Goal: Information Seeking & Learning: Learn about a topic

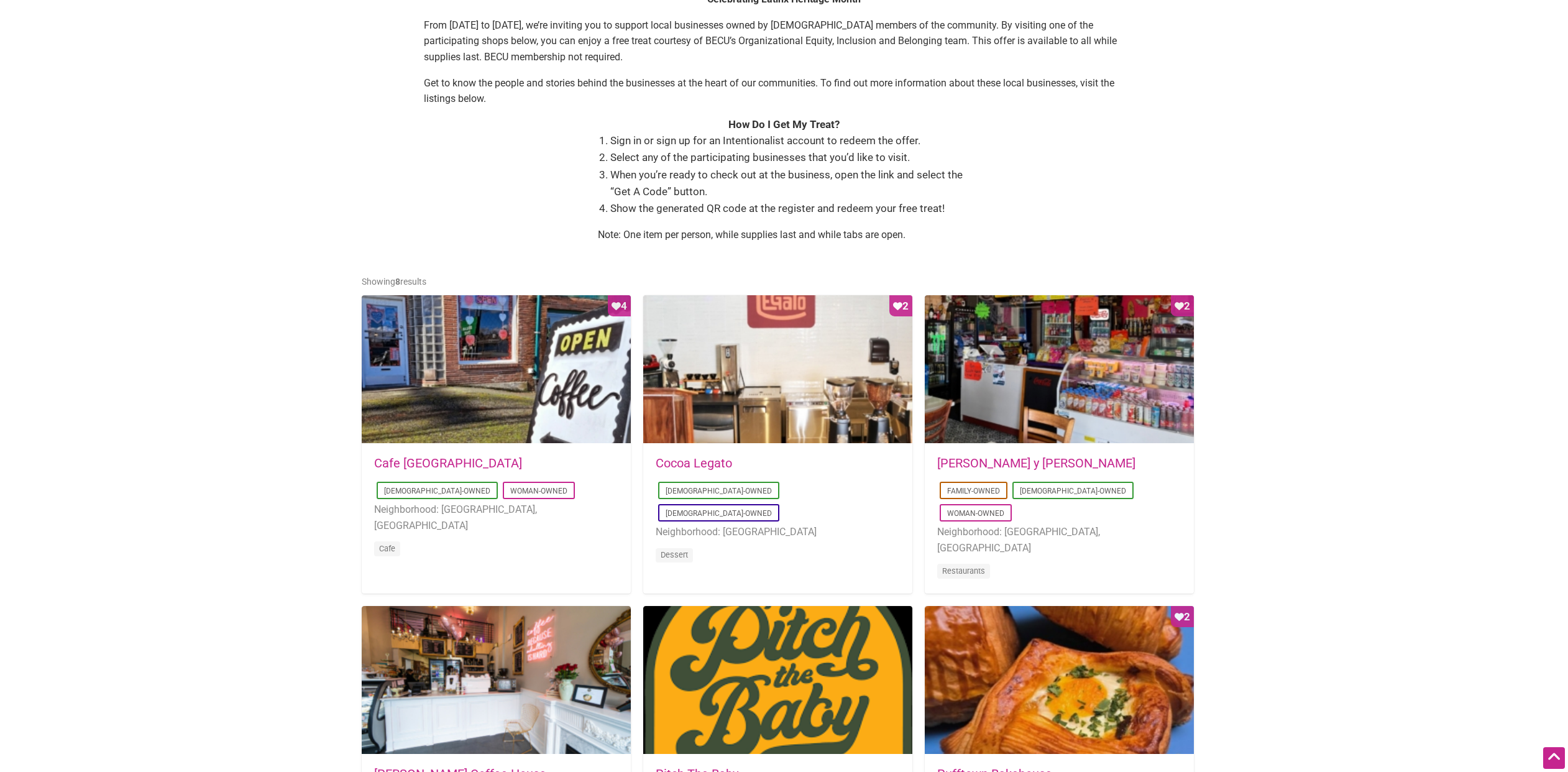
scroll to position [368, 0]
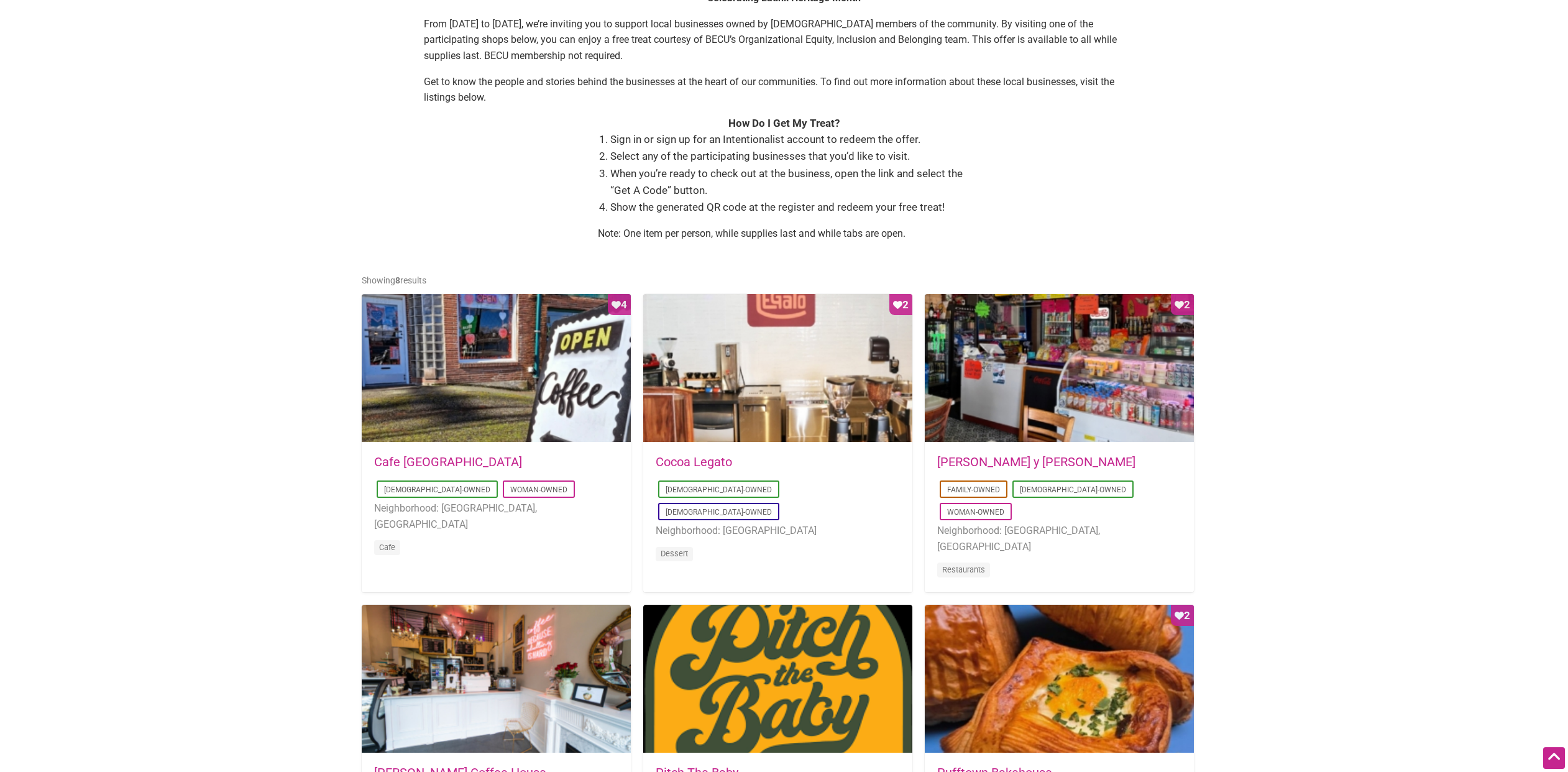
click at [1009, 463] on link "[PERSON_NAME] y [PERSON_NAME]" at bounding box center [1036, 461] width 198 height 15
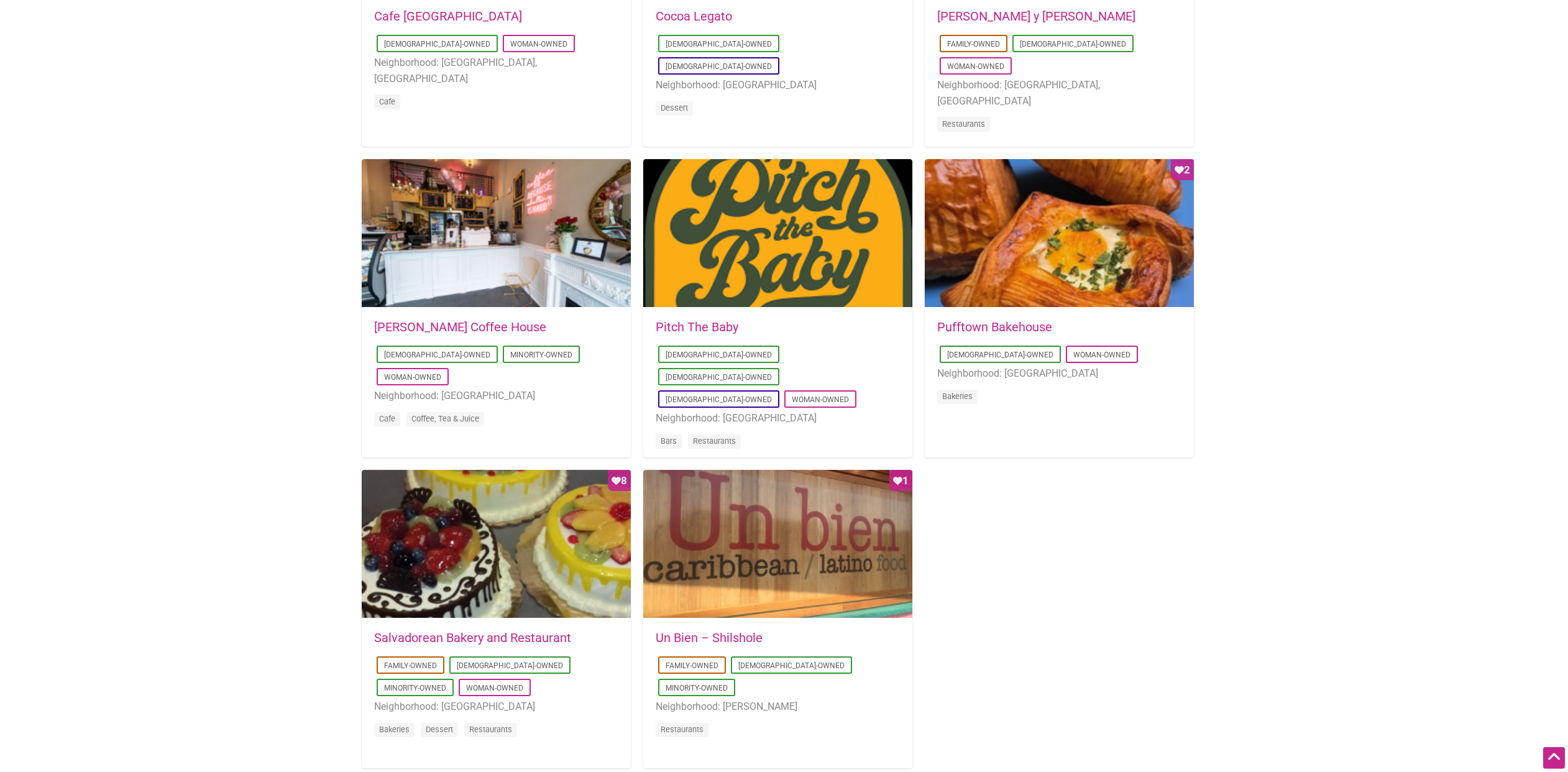
scroll to position [812, 0]
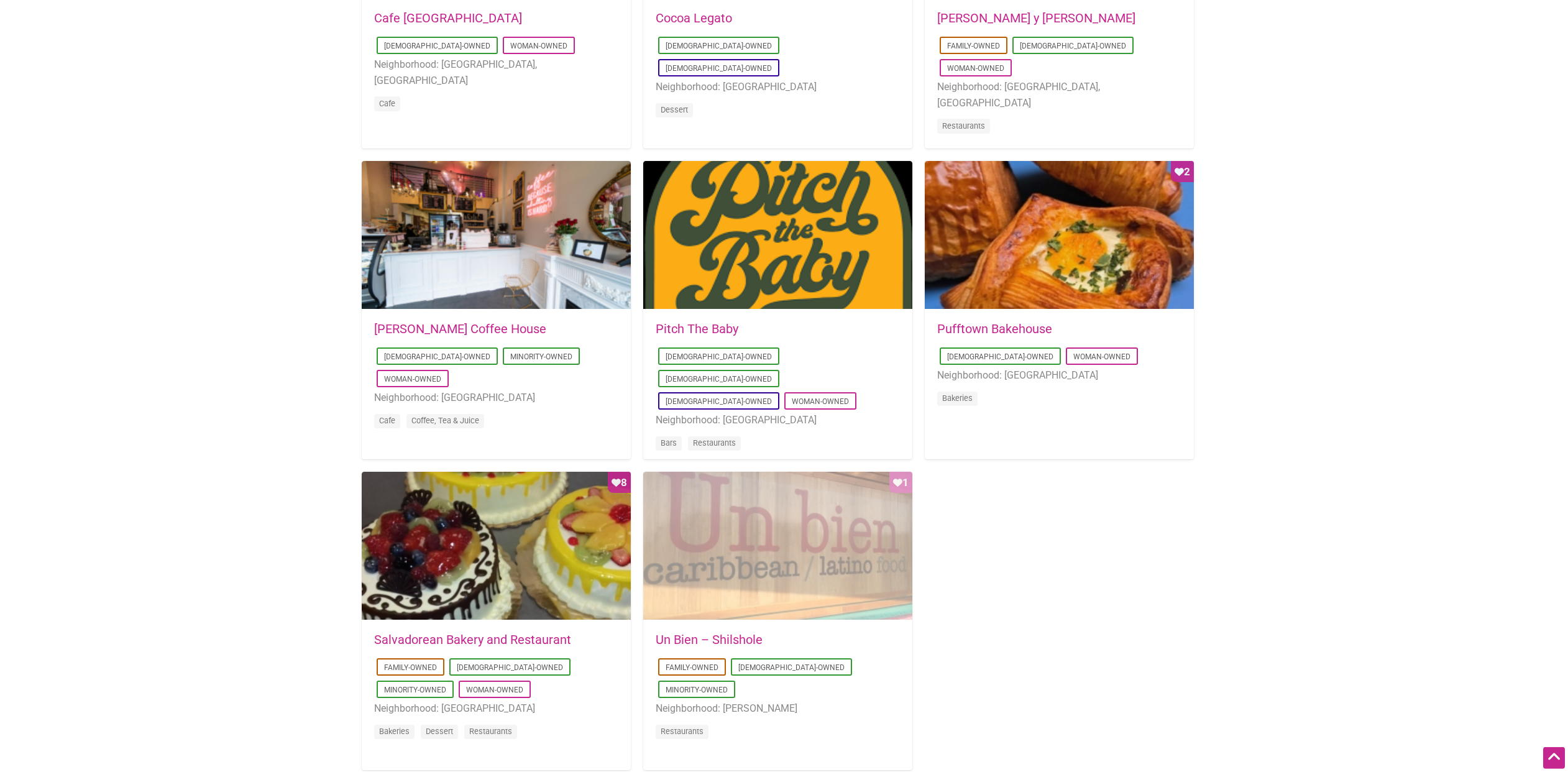
click at [817, 549] on div "Favorite Count 1" at bounding box center [778, 547] width 269 height 149
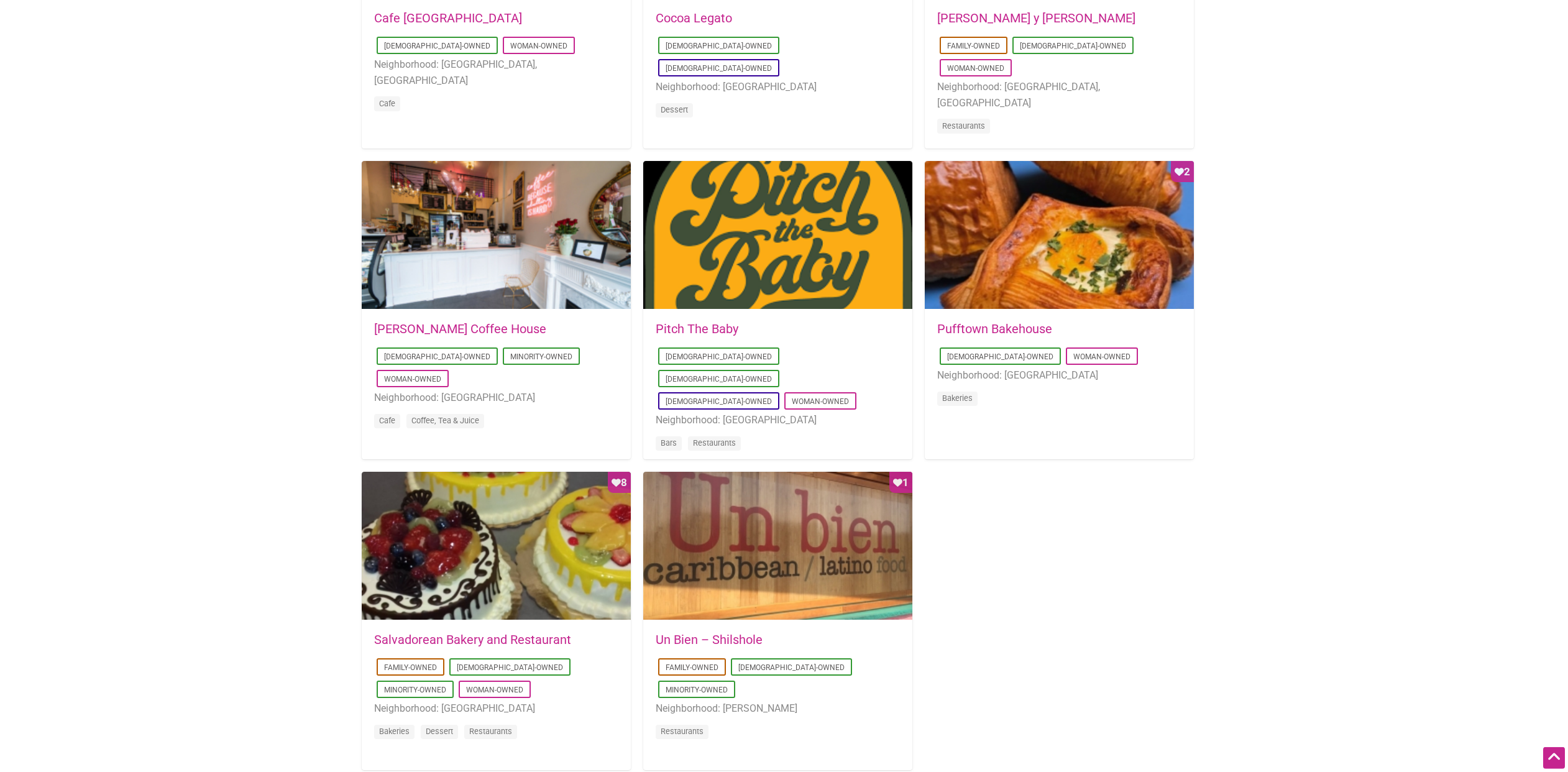
click at [683, 640] on link "Un Bien – Shilshole" at bounding box center [709, 639] width 107 height 15
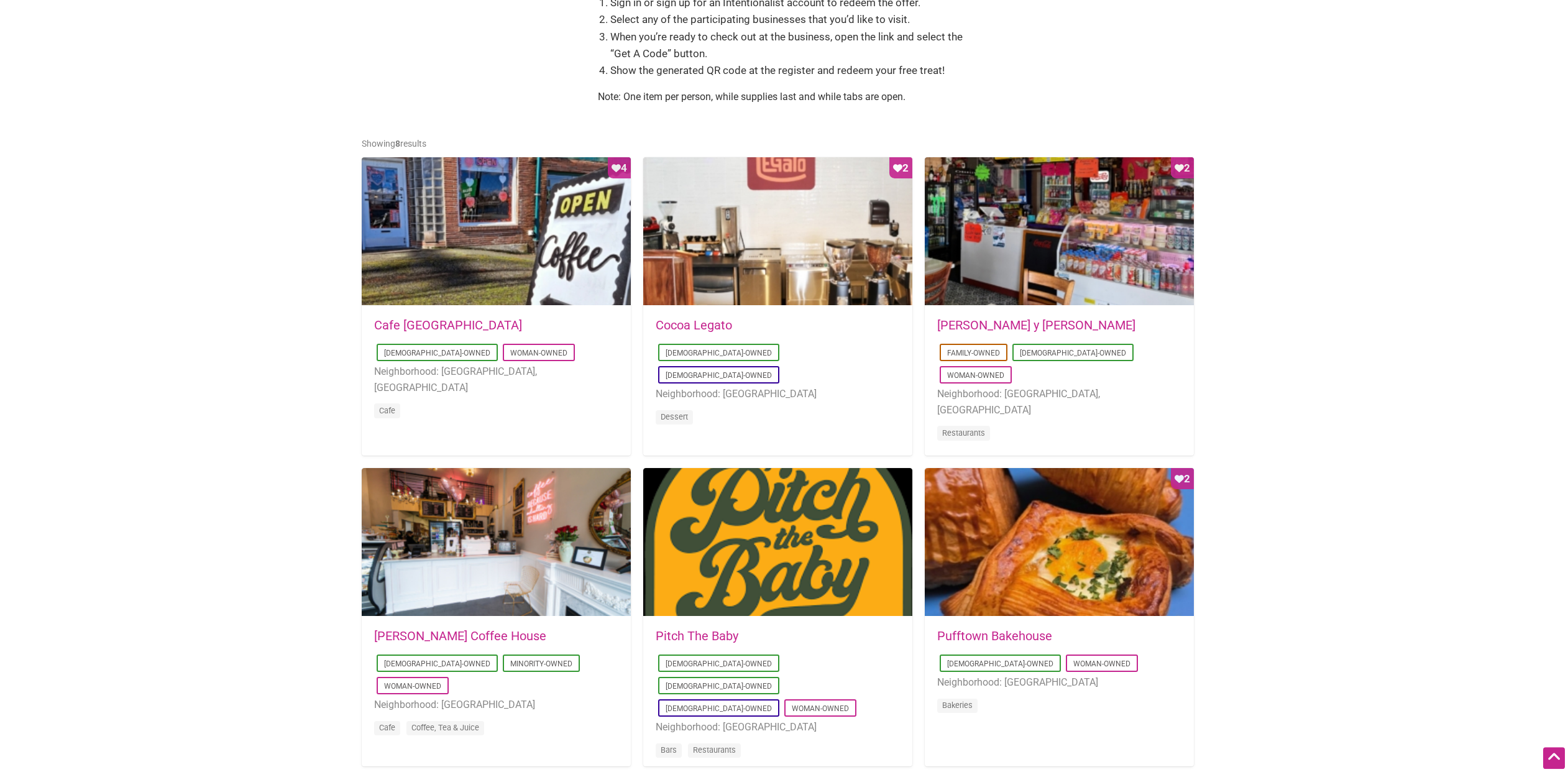
scroll to position [506, 0]
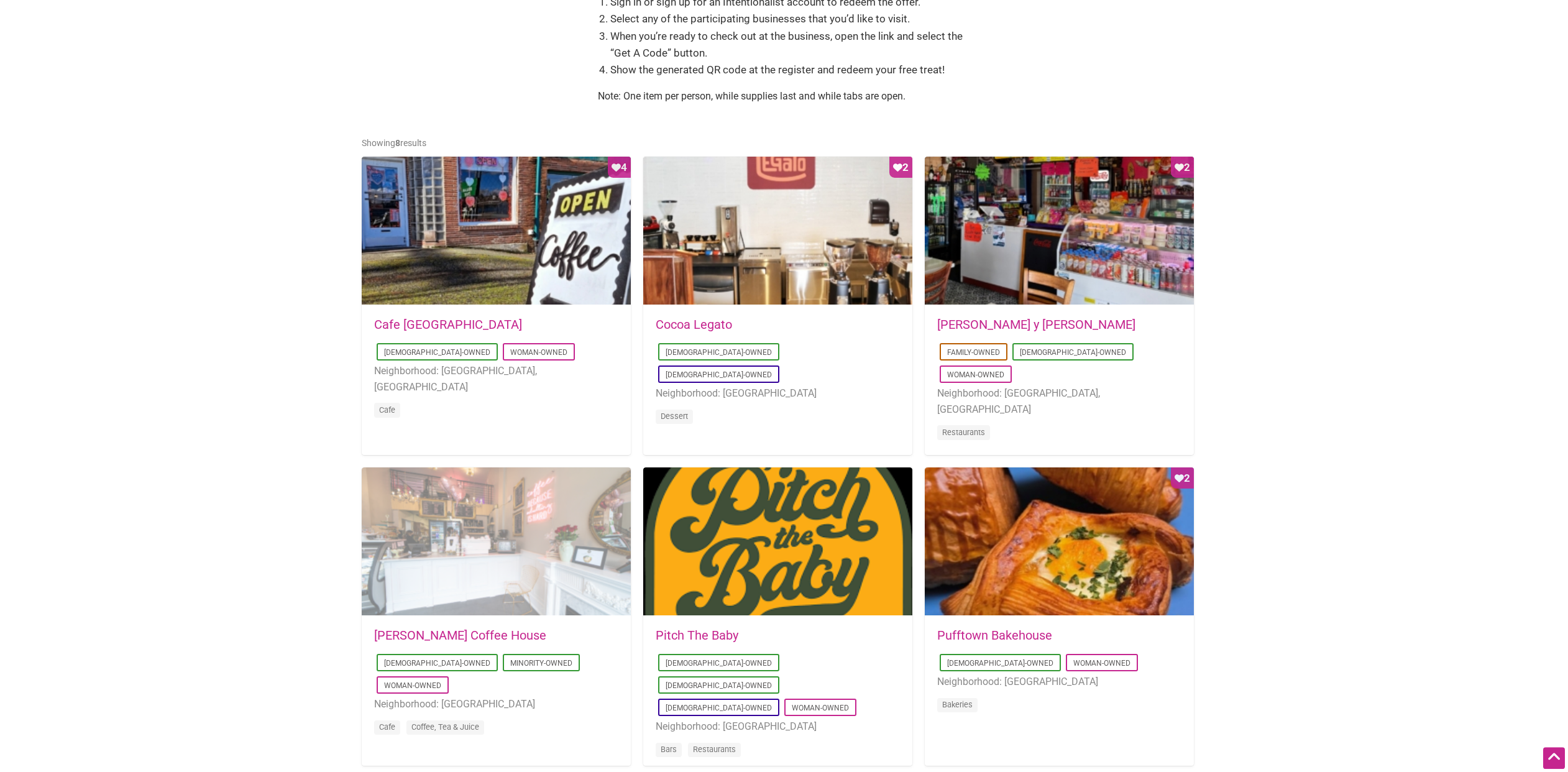
click at [506, 549] on div at bounding box center [497, 542] width 269 height 149
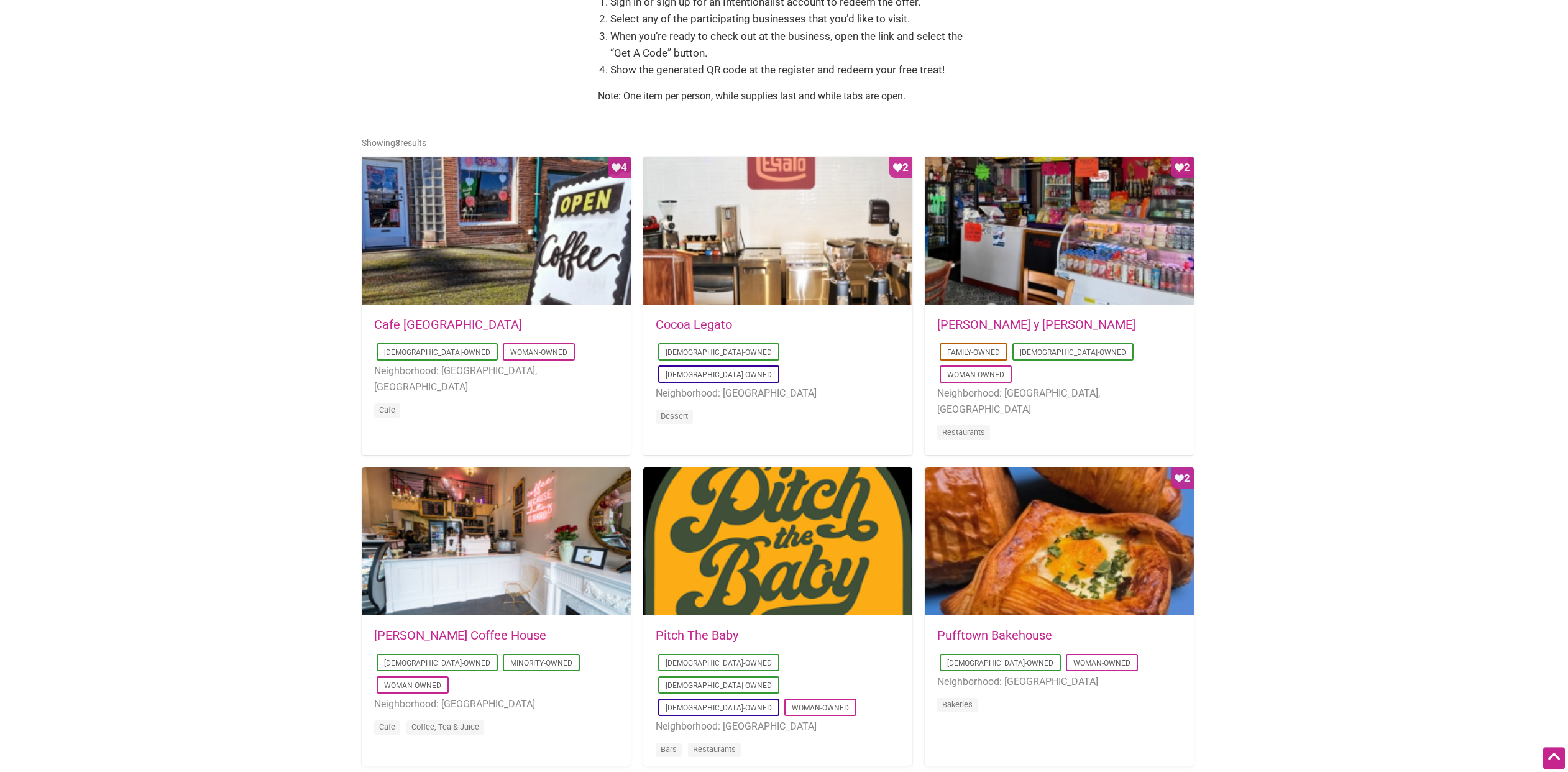
click at [714, 320] on link "Cocoa Legato" at bounding box center [694, 324] width 77 height 15
click at [981, 636] on link "Pufftown Bakehouse" at bounding box center [995, 635] width 115 height 15
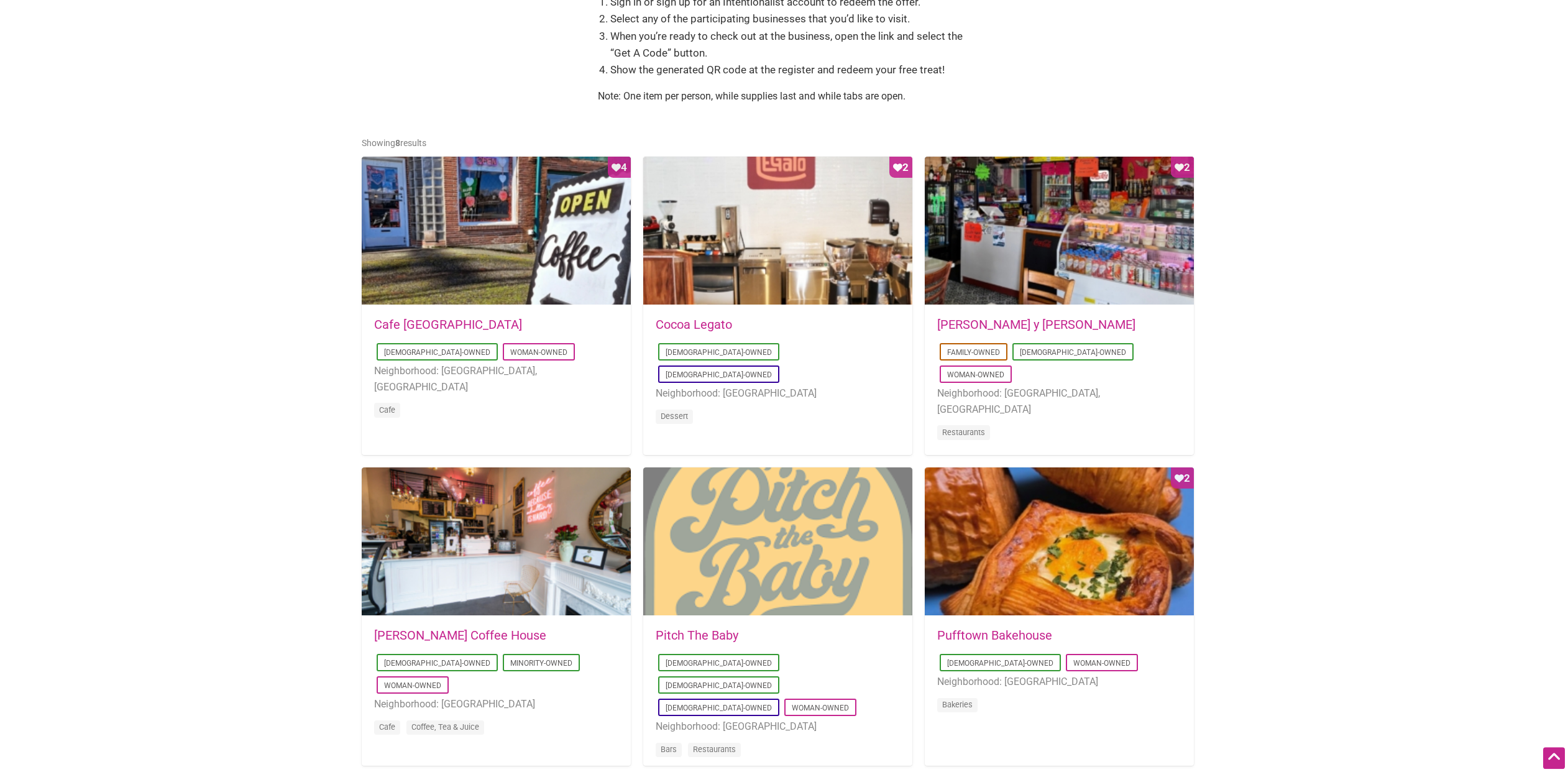
click at [784, 537] on div at bounding box center [778, 542] width 269 height 149
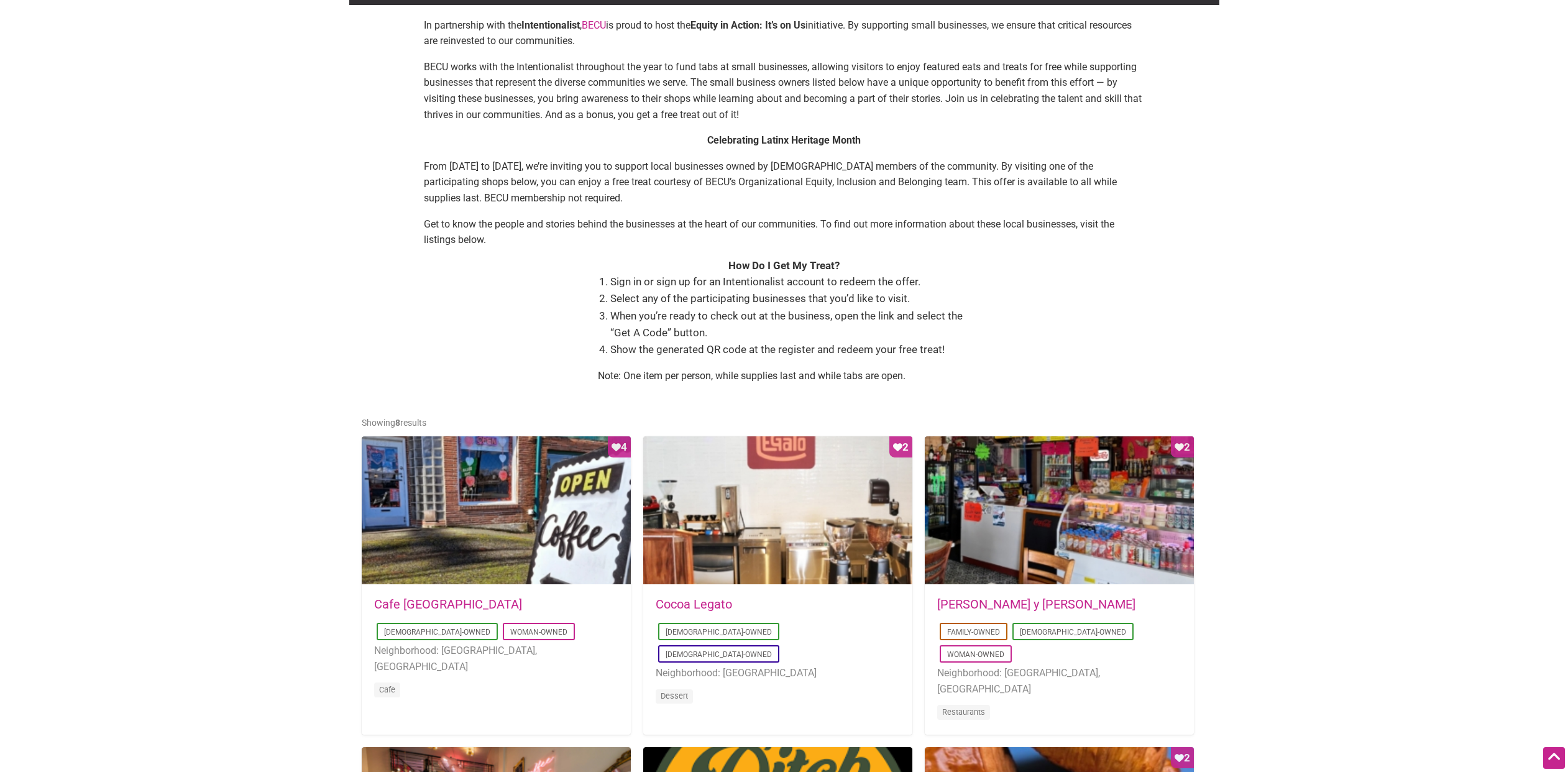
scroll to position [228, 0]
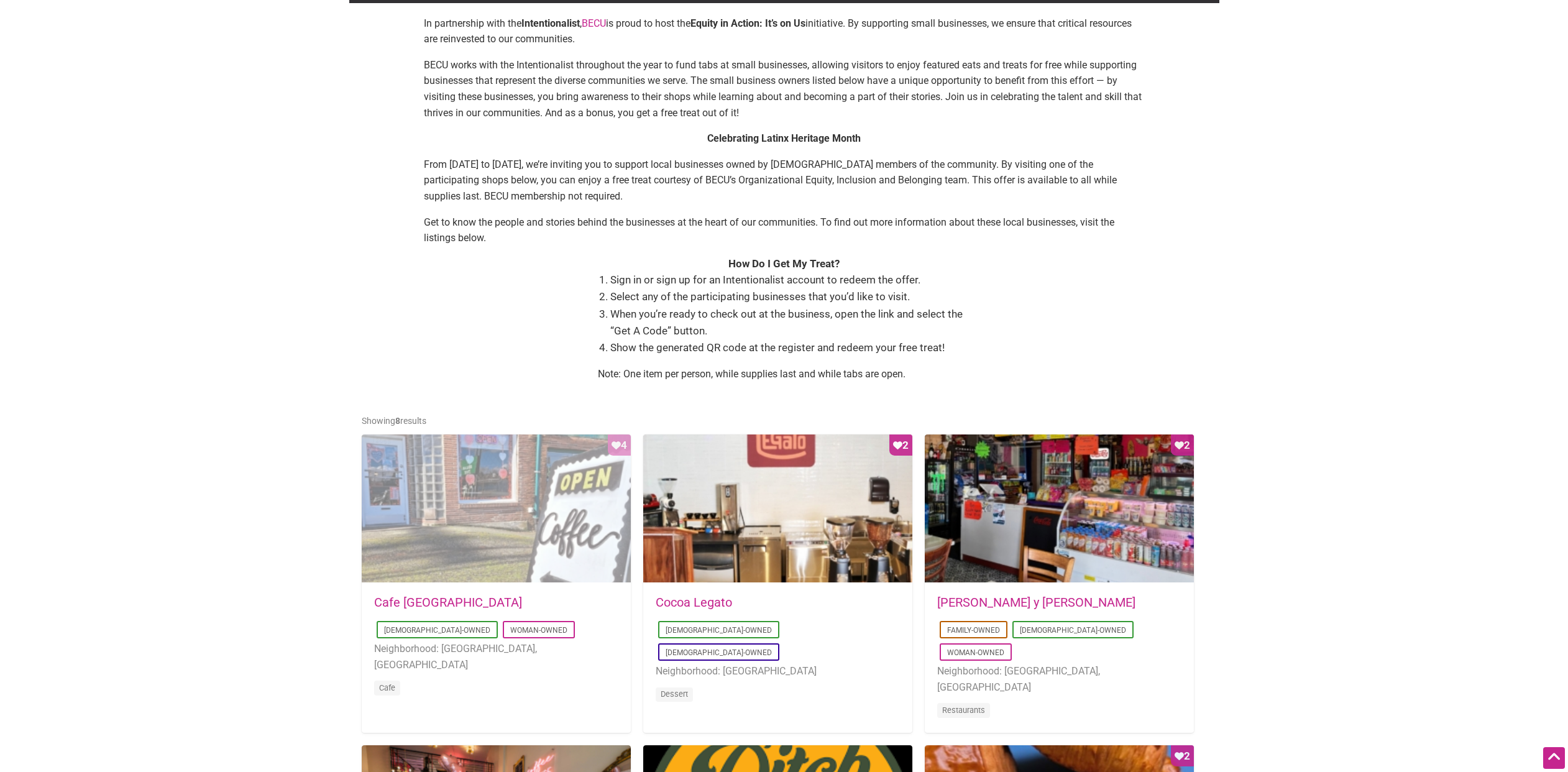
click at [499, 482] on div "Favorite Count 4" at bounding box center [497, 509] width 269 height 149
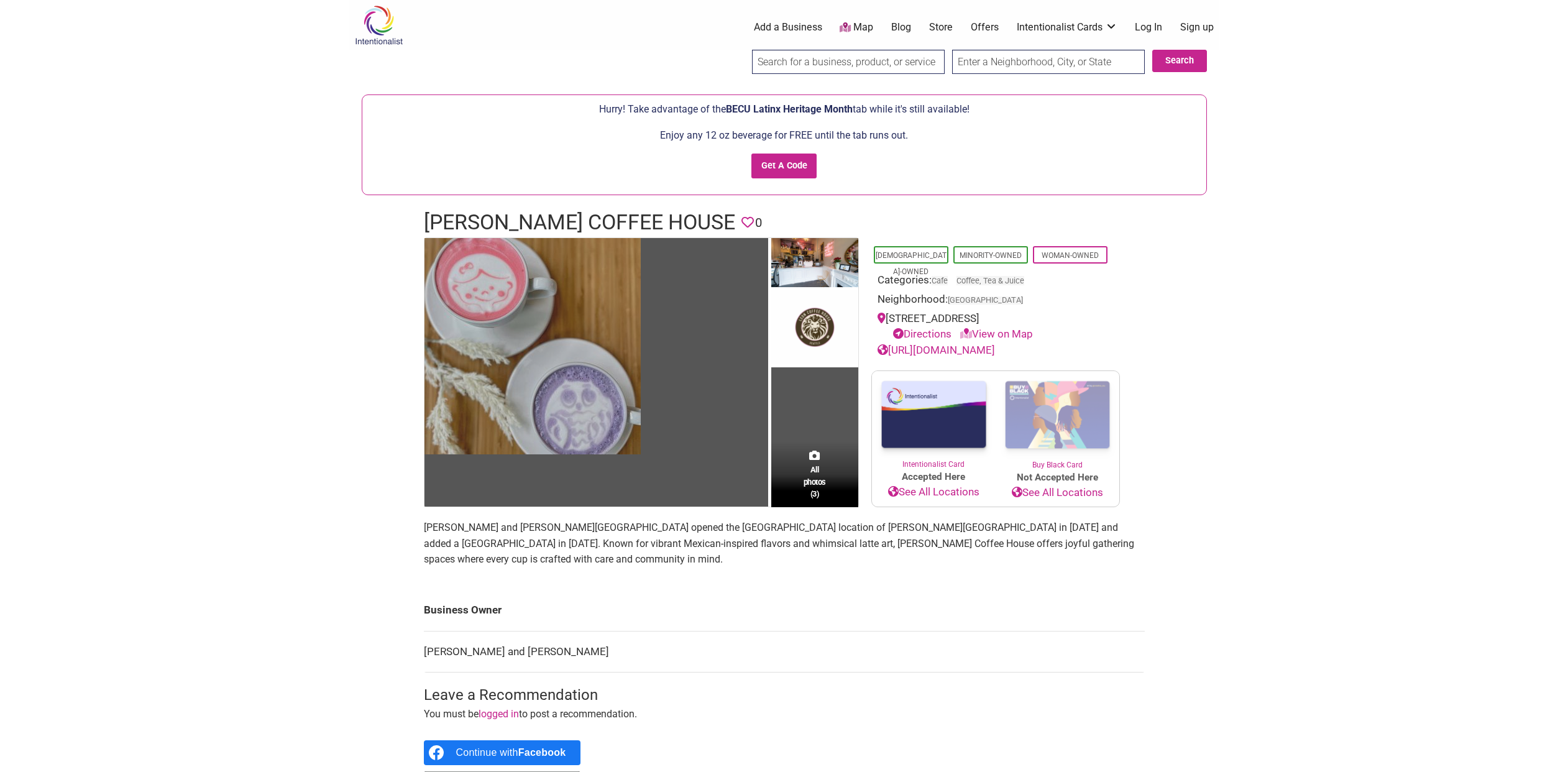
click at [605, 424] on img at bounding box center [533, 346] width 216 height 216
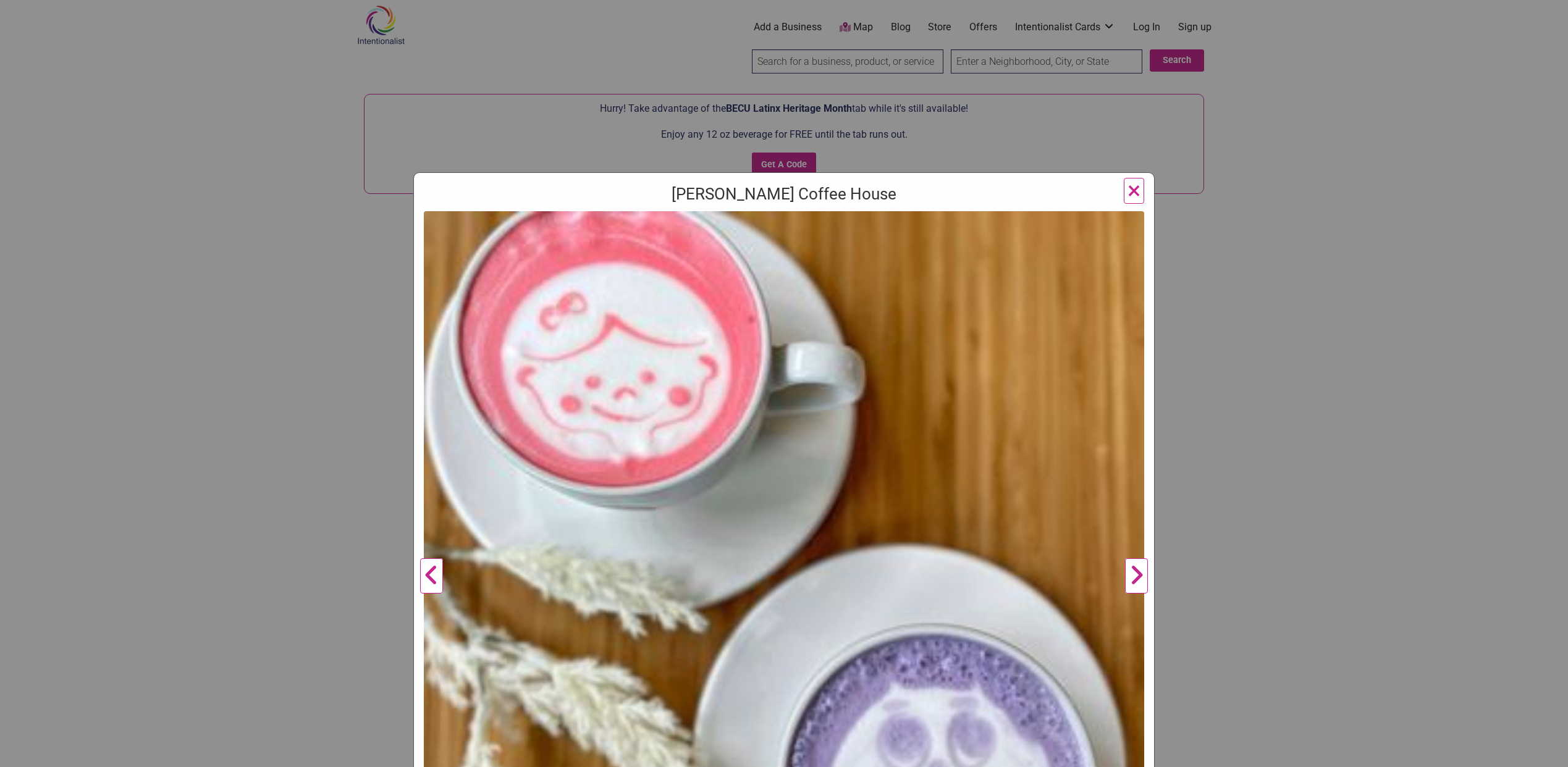
click at [1136, 575] on button "Next" at bounding box center [1136, 576] width 34 height 730
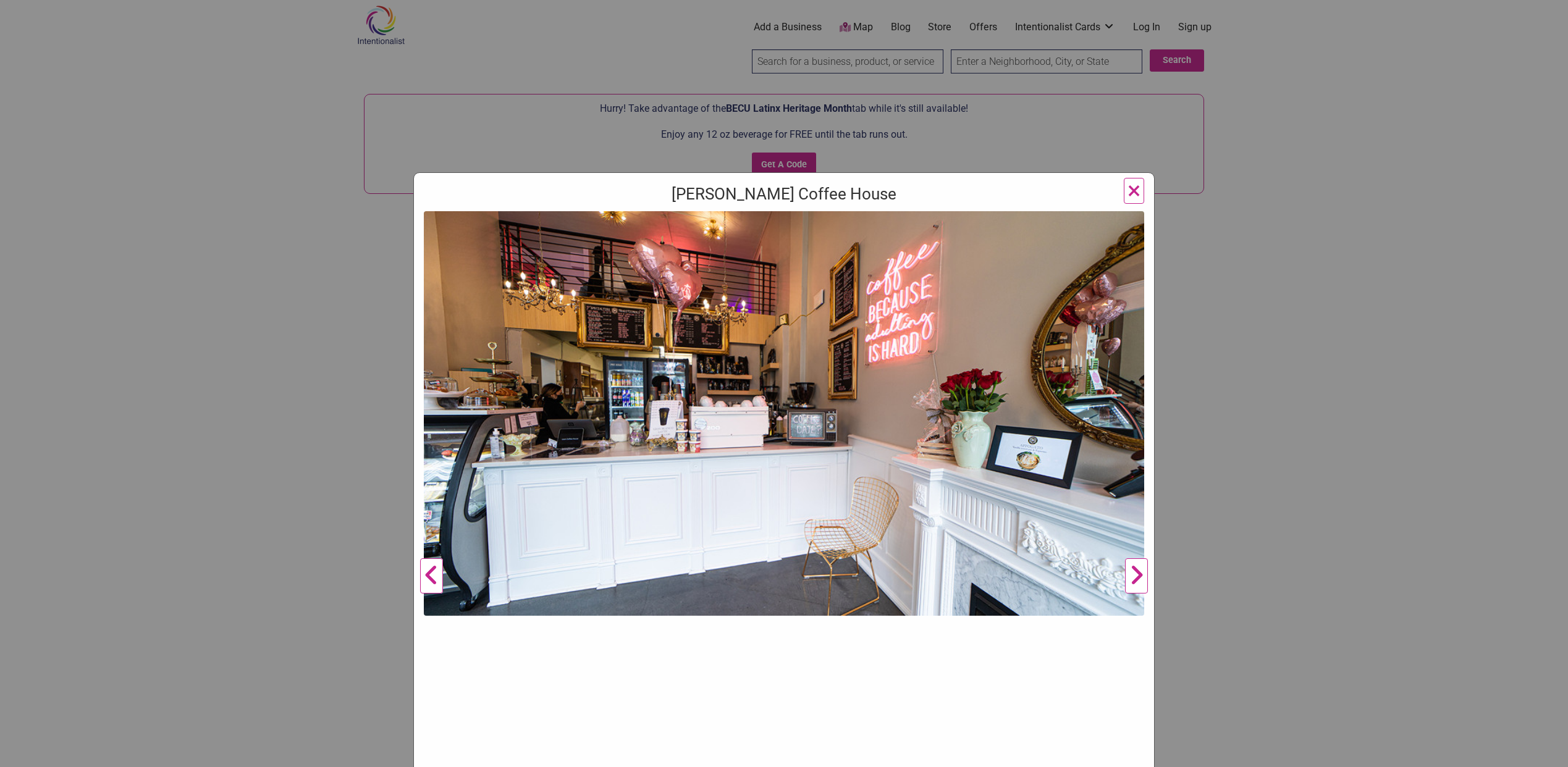
click at [1135, 575] on button "Next" at bounding box center [1136, 576] width 34 height 730
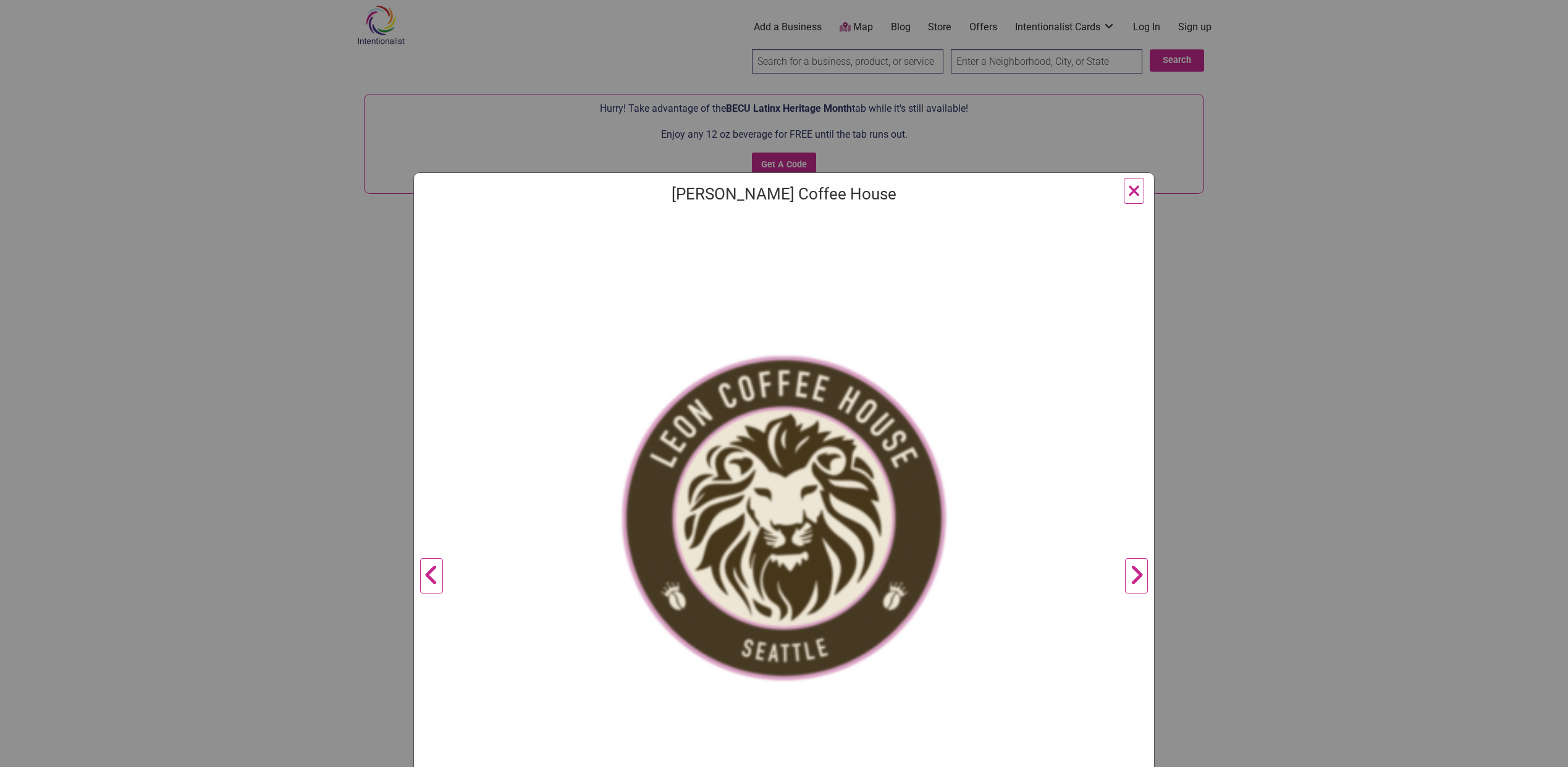
click at [1130, 193] on span "×" at bounding box center [1133, 190] width 13 height 29
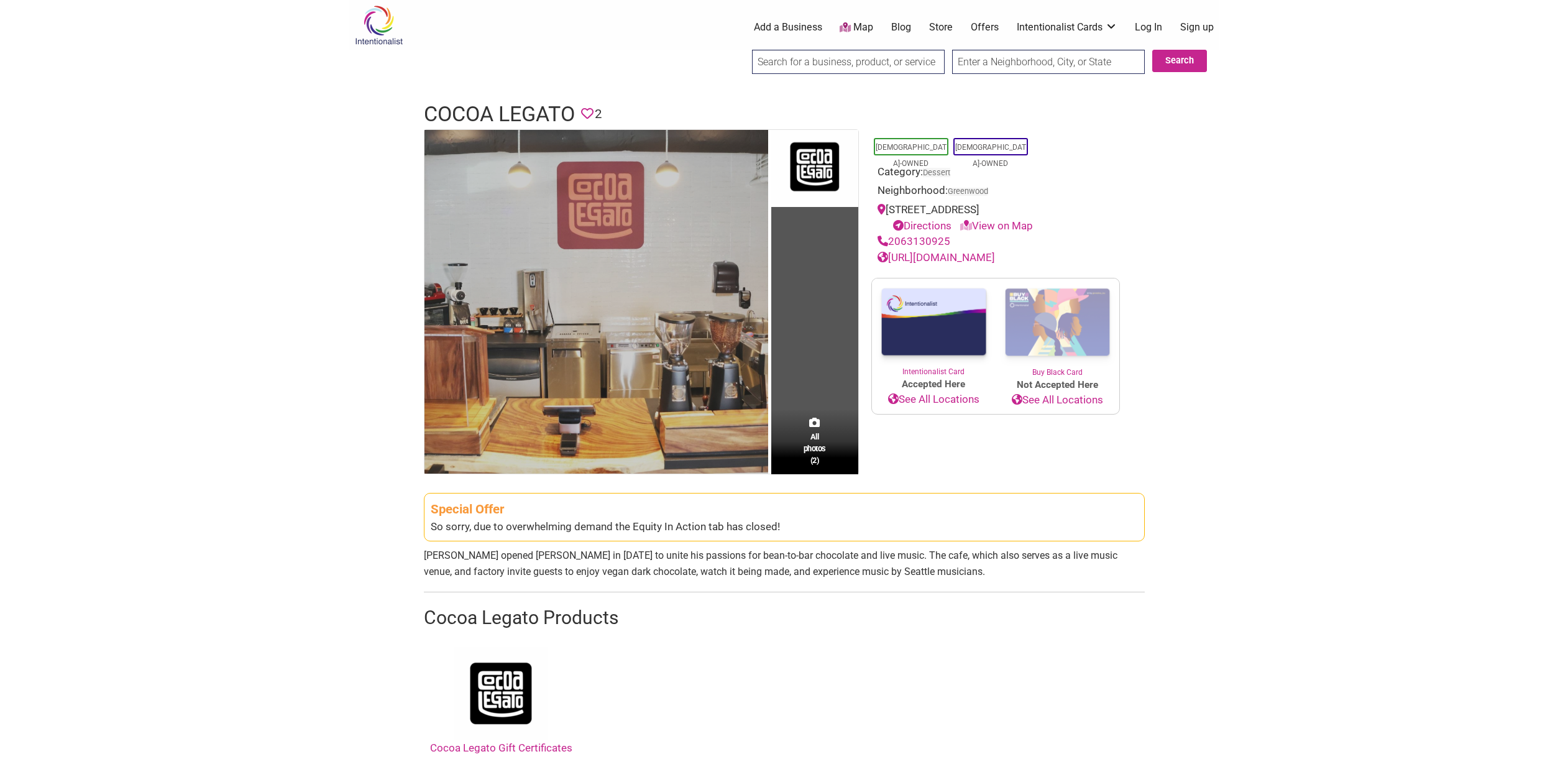
click at [697, 386] on img at bounding box center [597, 301] width 344 height 344
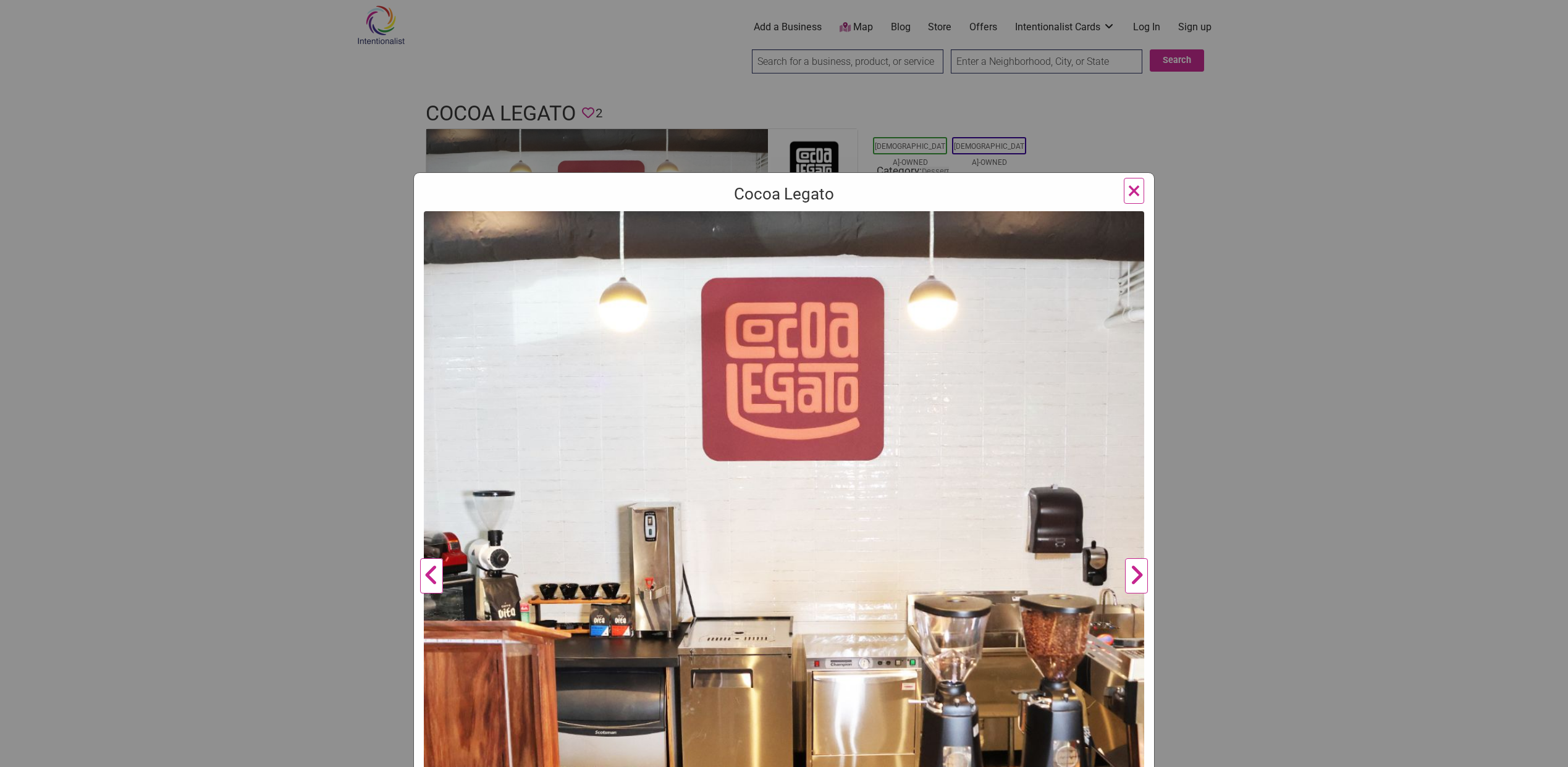
click at [1131, 577] on button "Next" at bounding box center [1136, 576] width 34 height 730
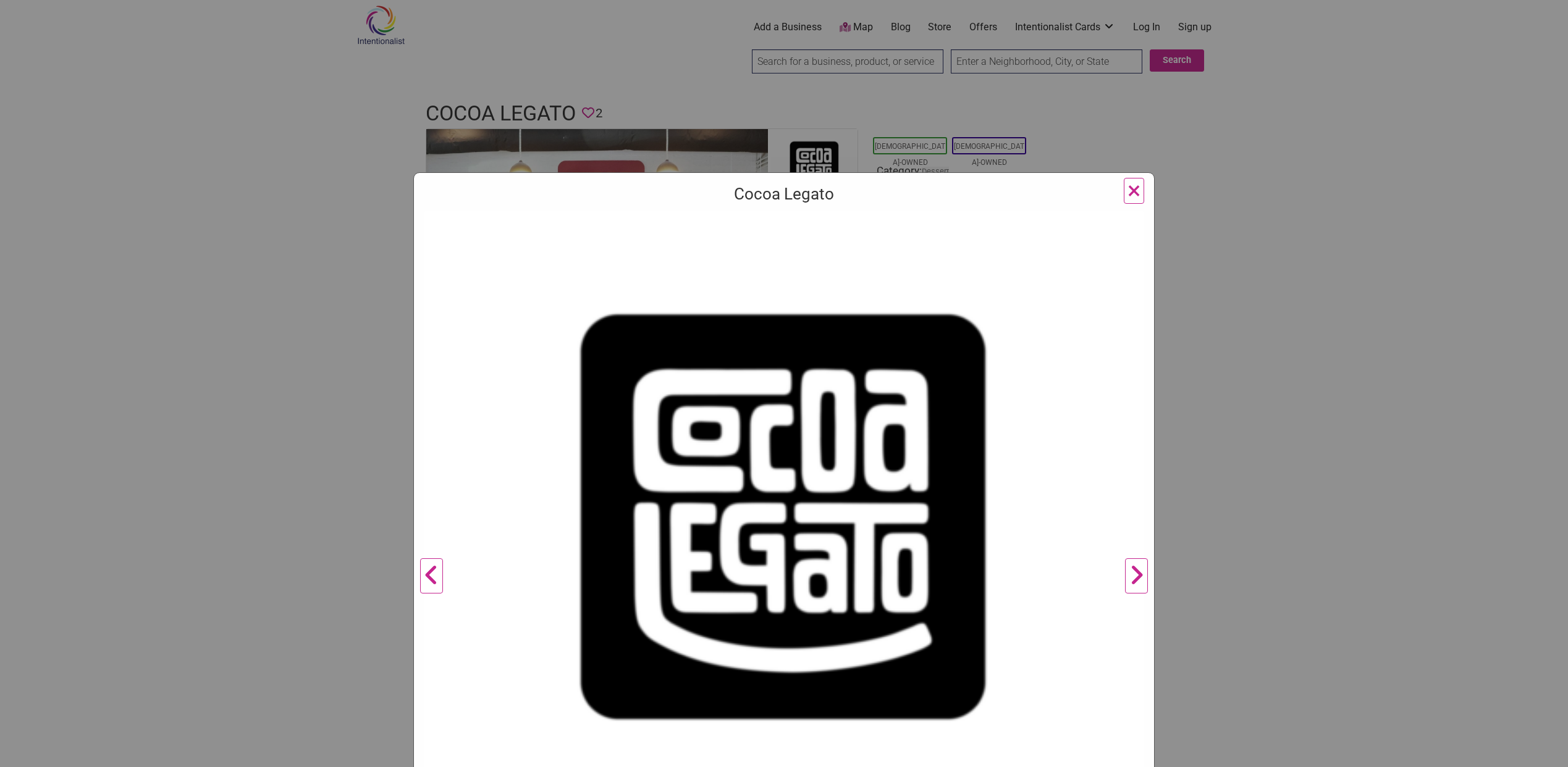
click at [1131, 577] on button "Next" at bounding box center [1136, 576] width 34 height 730
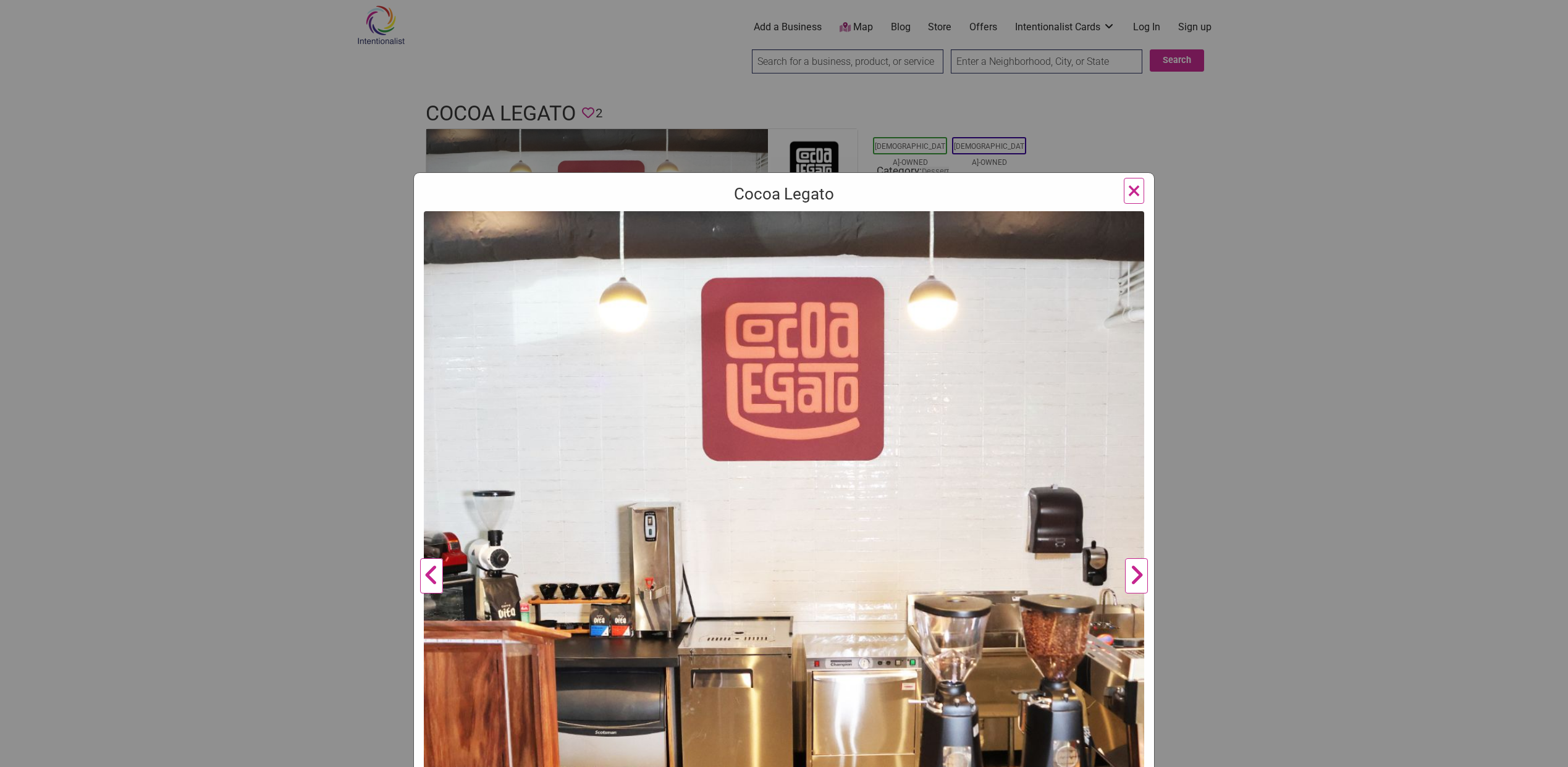
click at [1130, 577] on button "Next" at bounding box center [1136, 576] width 34 height 730
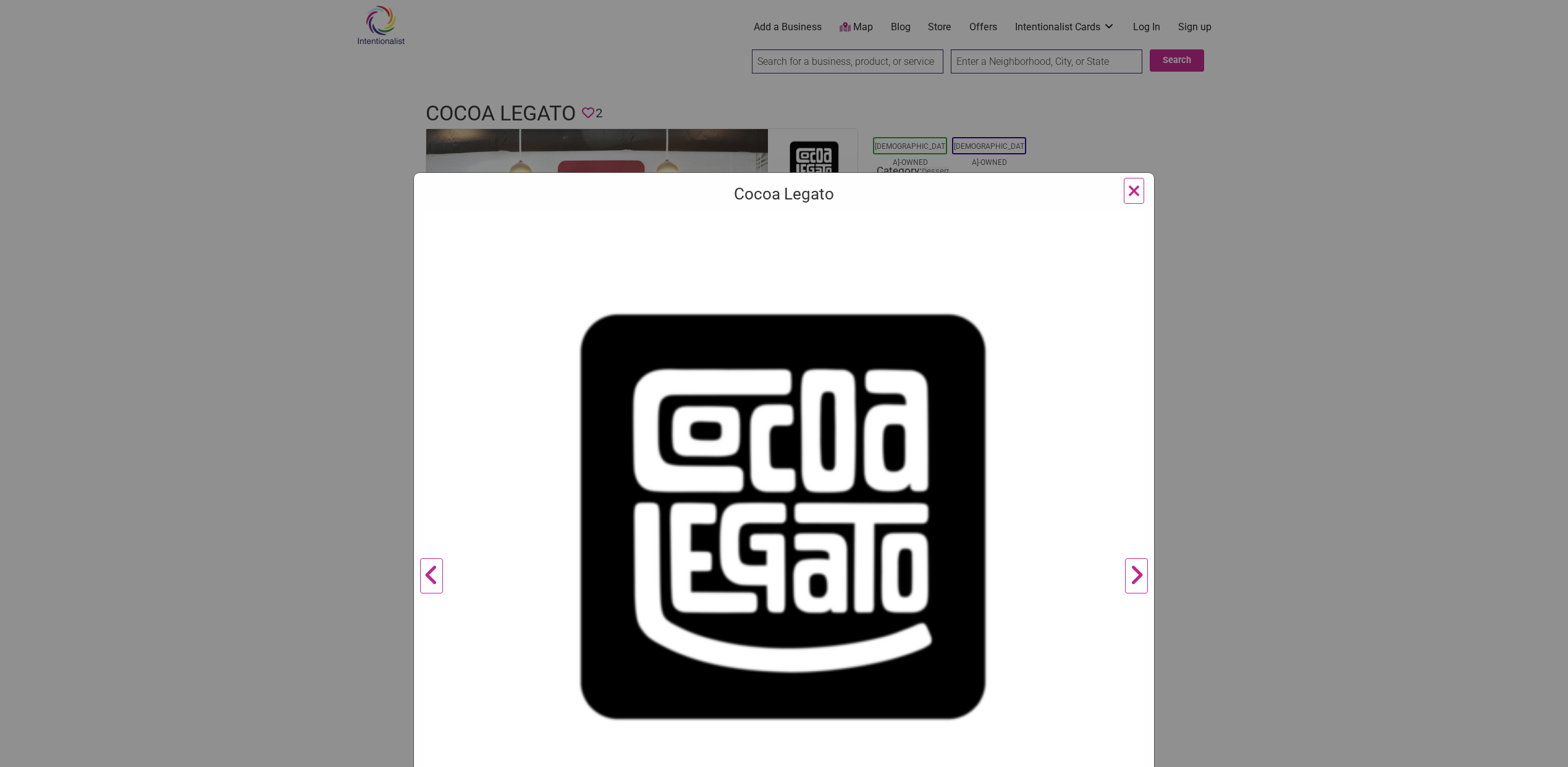
click at [1128, 192] on span "×" at bounding box center [1133, 190] width 13 height 29
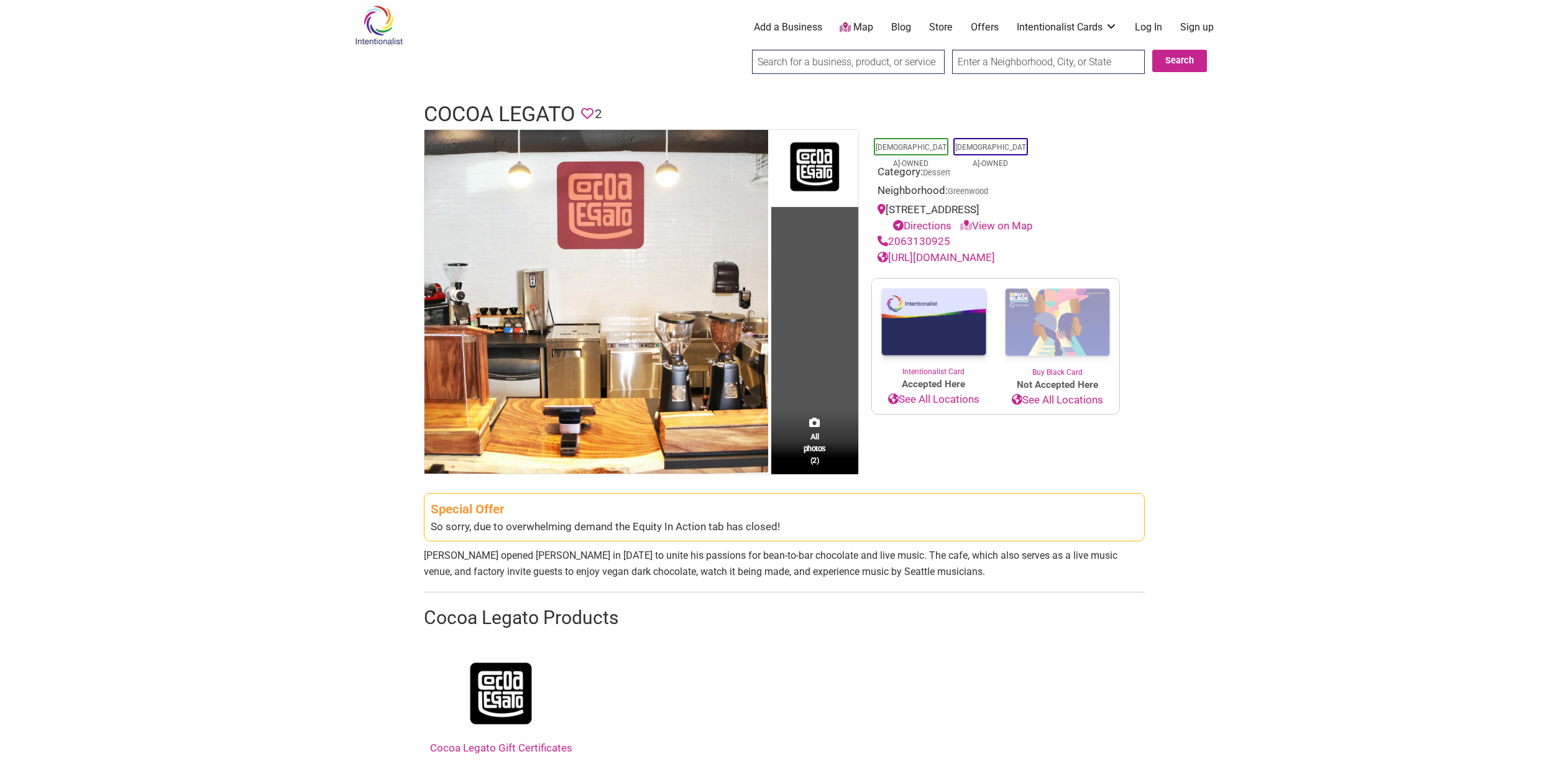
click at [969, 257] on link "https://www.cocoalegatochocolate.com" at bounding box center [936, 257] width 118 height 13
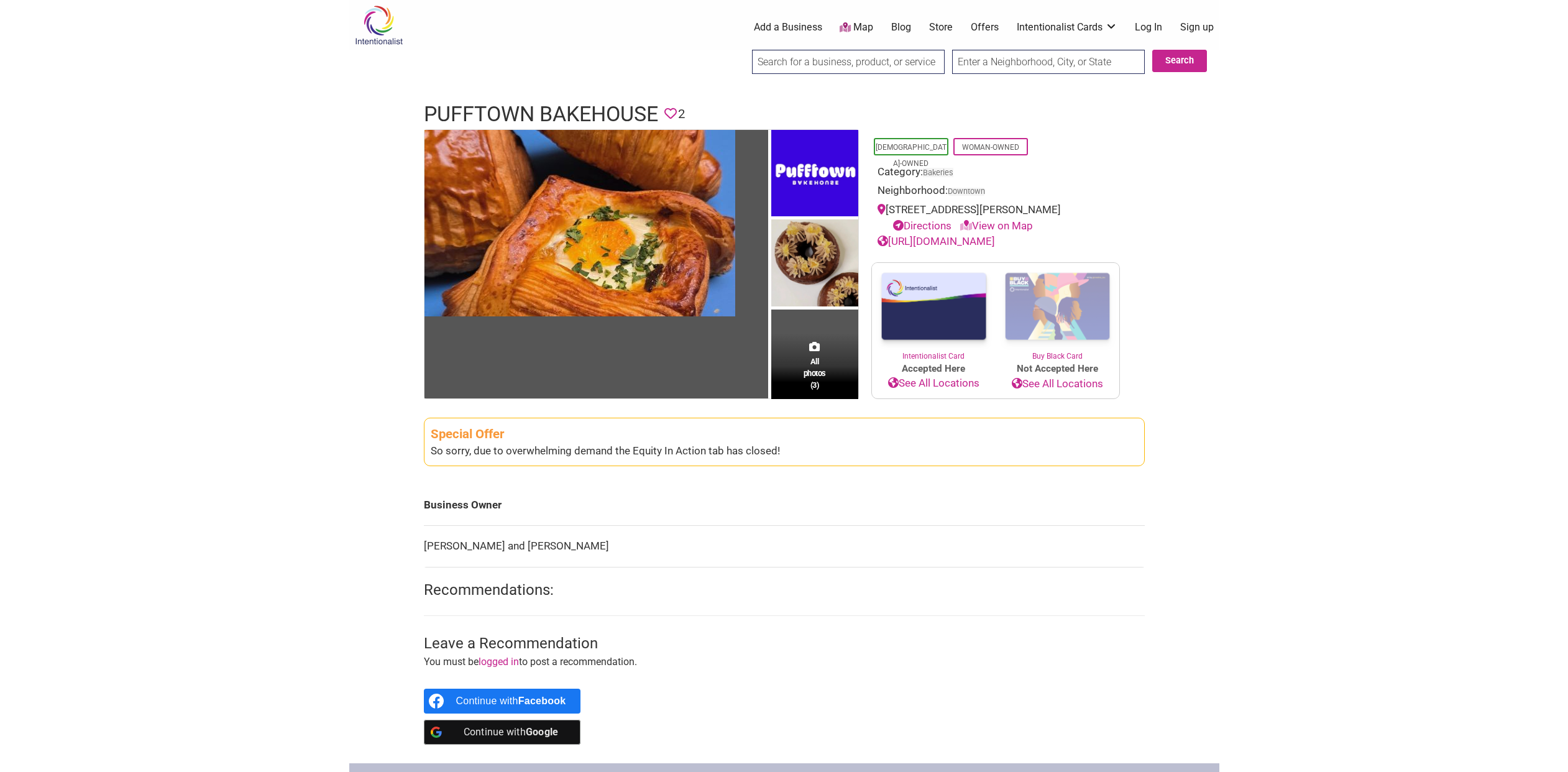
click at [995, 241] on link "[URL][DOMAIN_NAME]" at bounding box center [936, 242] width 118 height 13
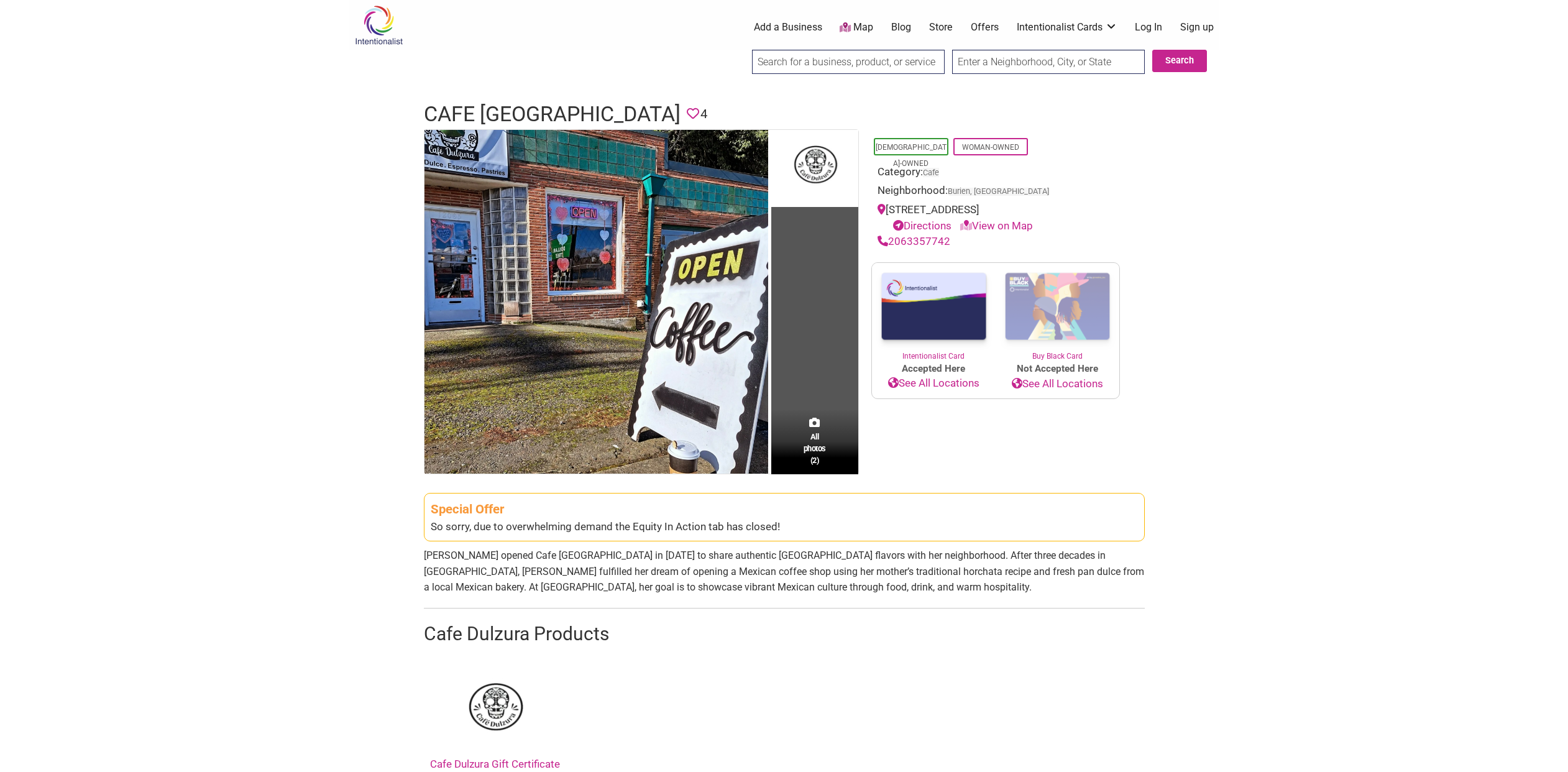
click at [790, 385] on td "All photos (2)" at bounding box center [815, 301] width 87 height 344
